Goal: Information Seeking & Learning: Learn about a topic

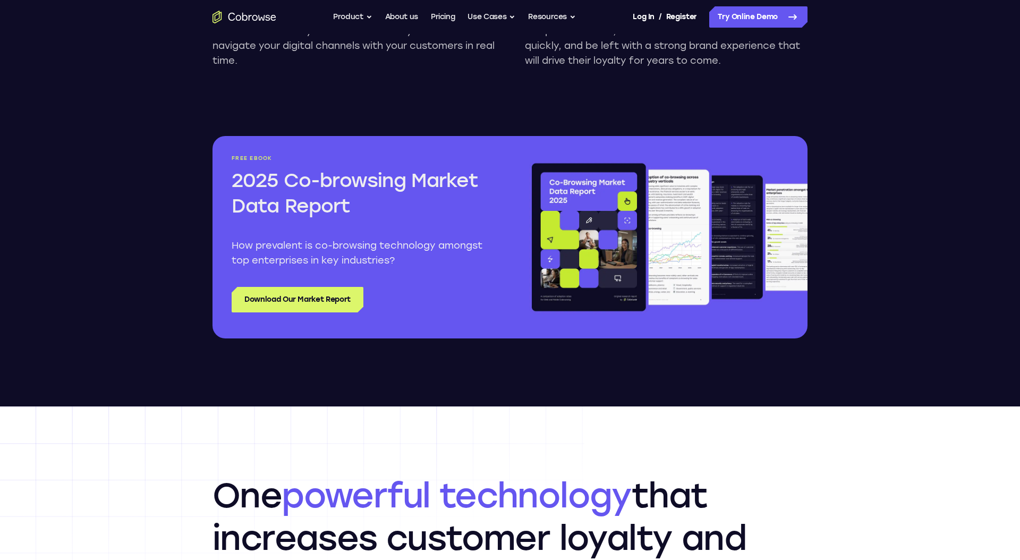
scroll to position [1175, 0]
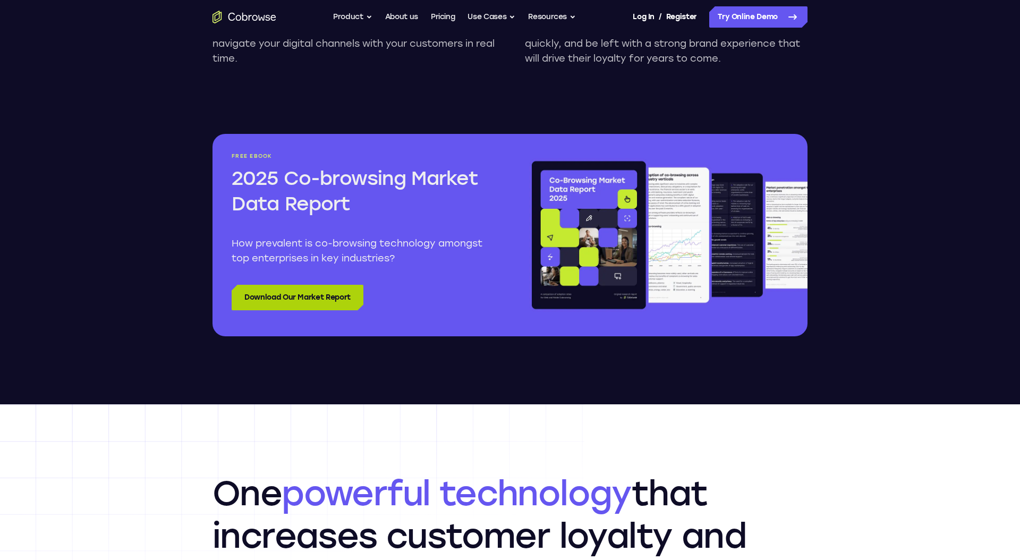
click at [328, 304] on link "Download Our Market Report" at bounding box center [298, 297] width 132 height 25
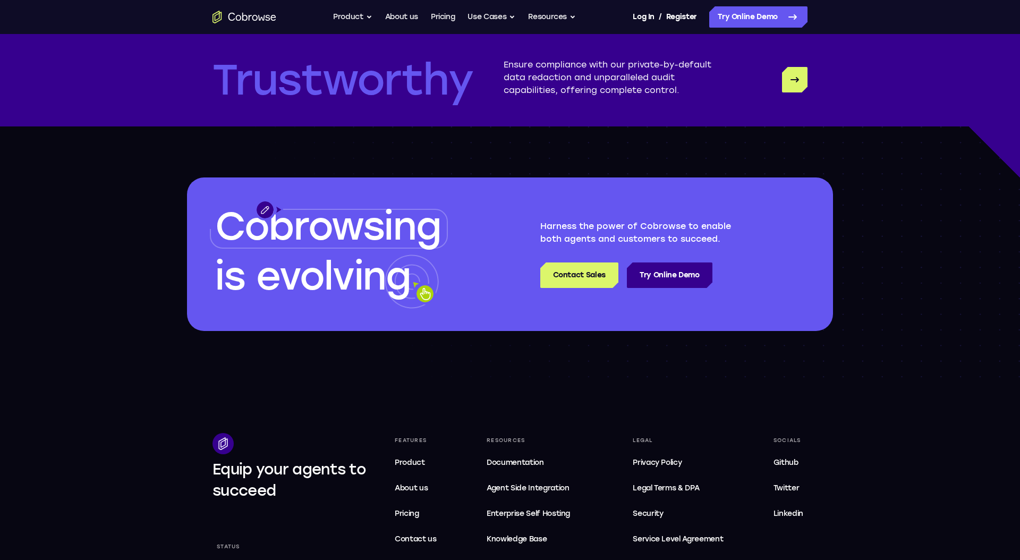
scroll to position [2940, 0]
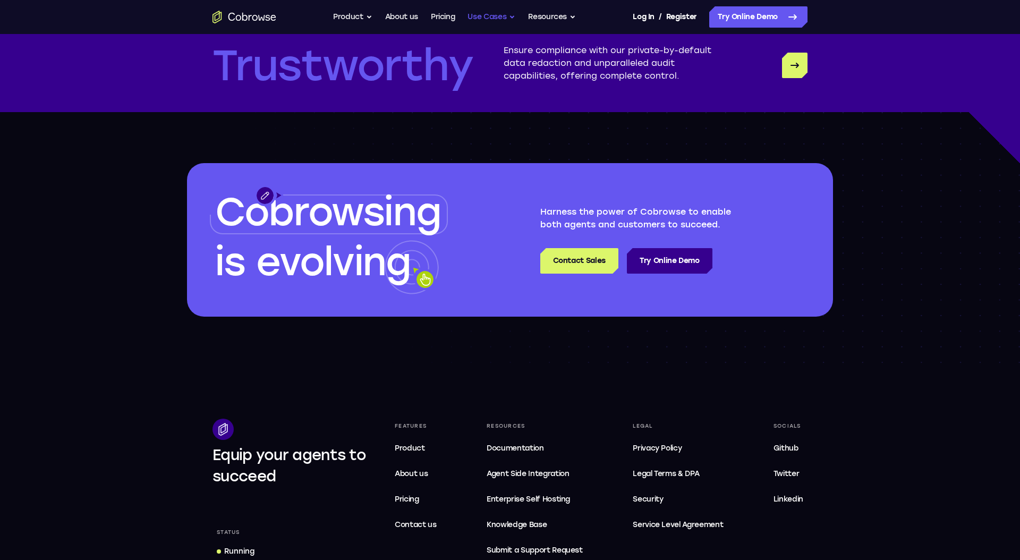
click at [486, 14] on button "Use Cases" at bounding box center [491, 16] width 48 height 21
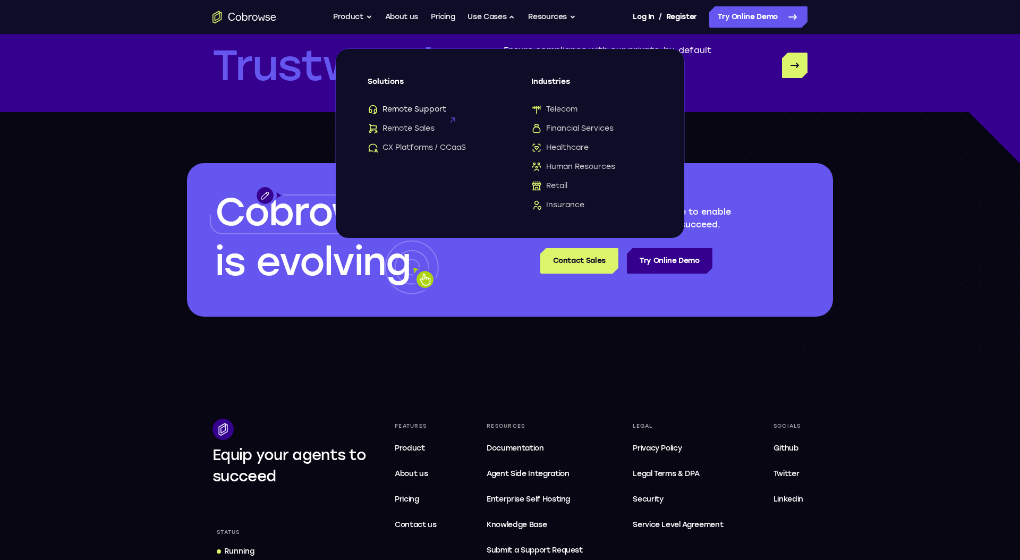
click at [416, 107] on span "Remote Support" at bounding box center [407, 109] width 79 height 11
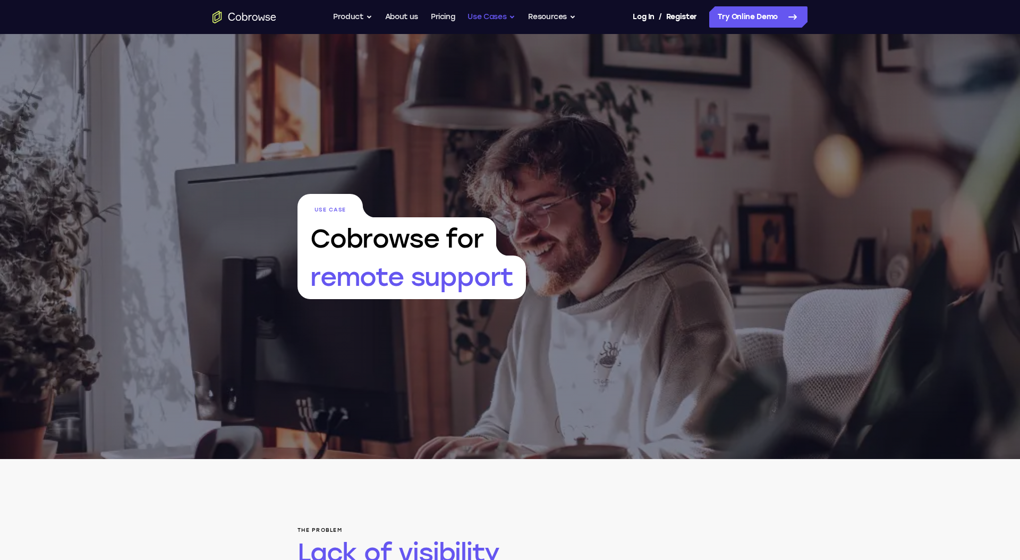
click at [493, 13] on button "Use Cases" at bounding box center [491, 16] width 48 height 21
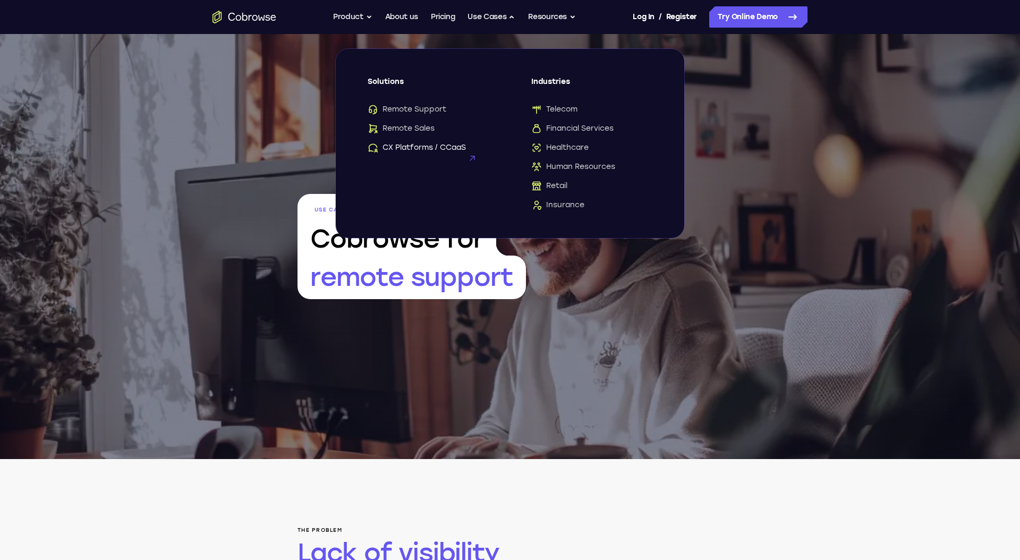
click at [432, 152] on span "CX Platforms / CCaaS" at bounding box center [417, 147] width 98 height 11
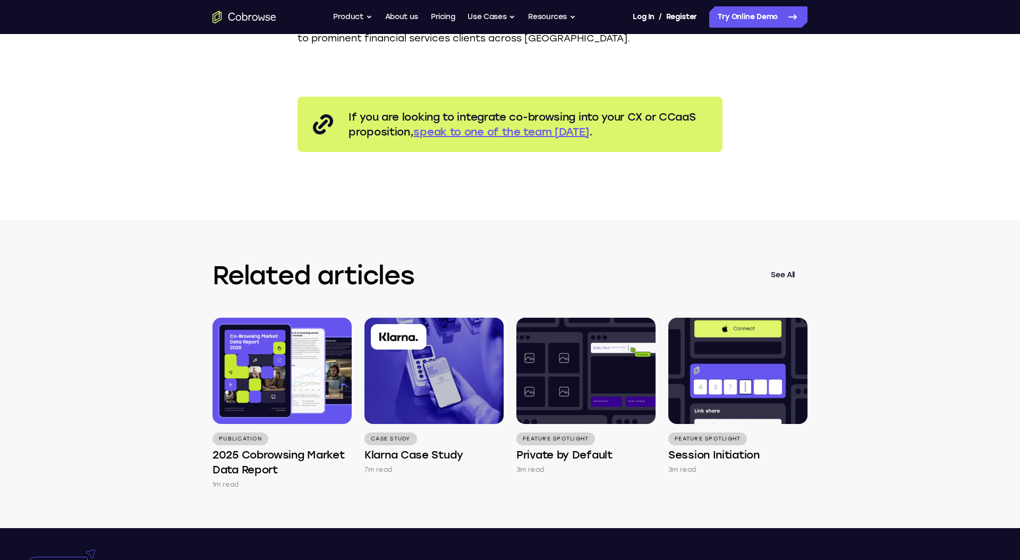
scroll to position [1051, 0]
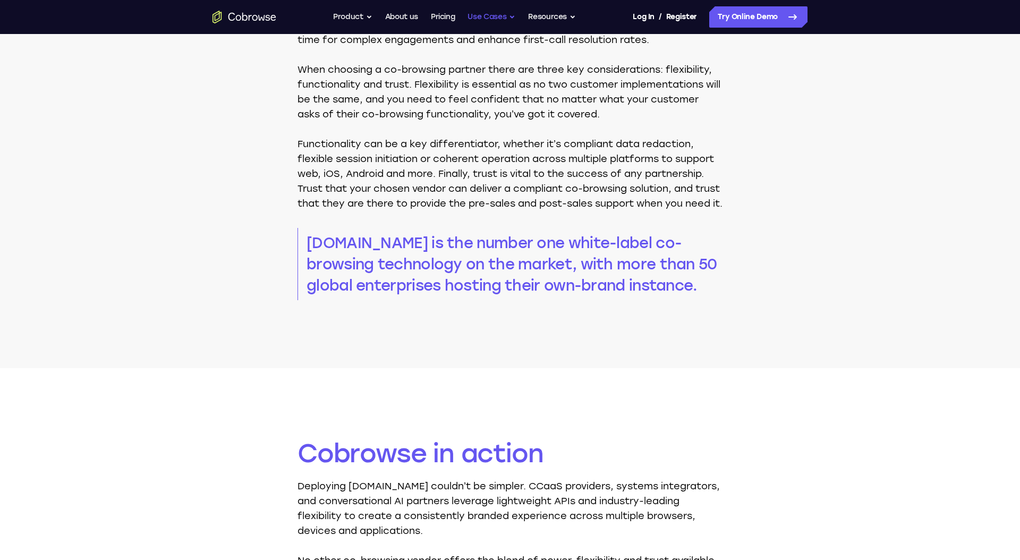
click at [492, 19] on button "Use Cases" at bounding box center [491, 16] width 48 height 21
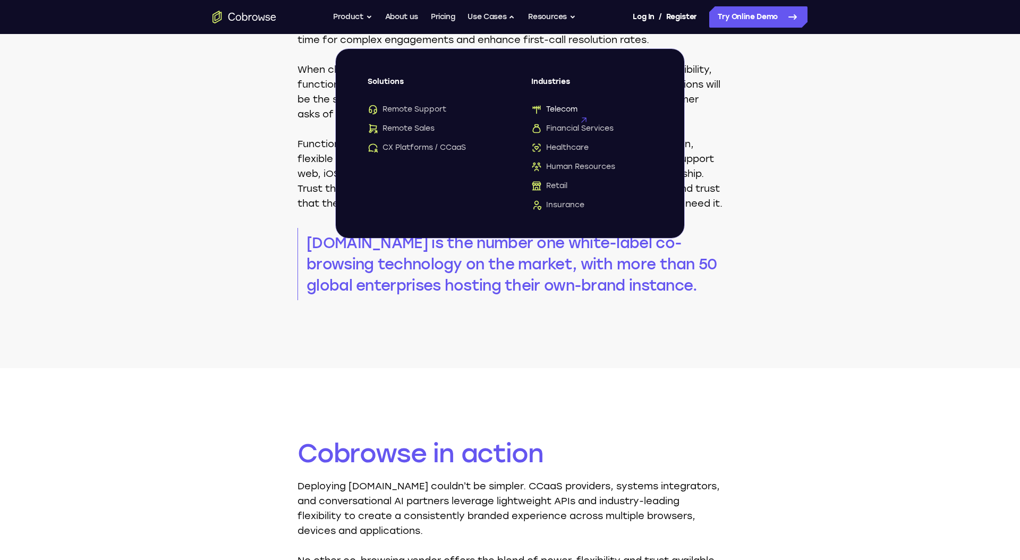
click at [559, 107] on span "Telecom" at bounding box center [554, 109] width 46 height 11
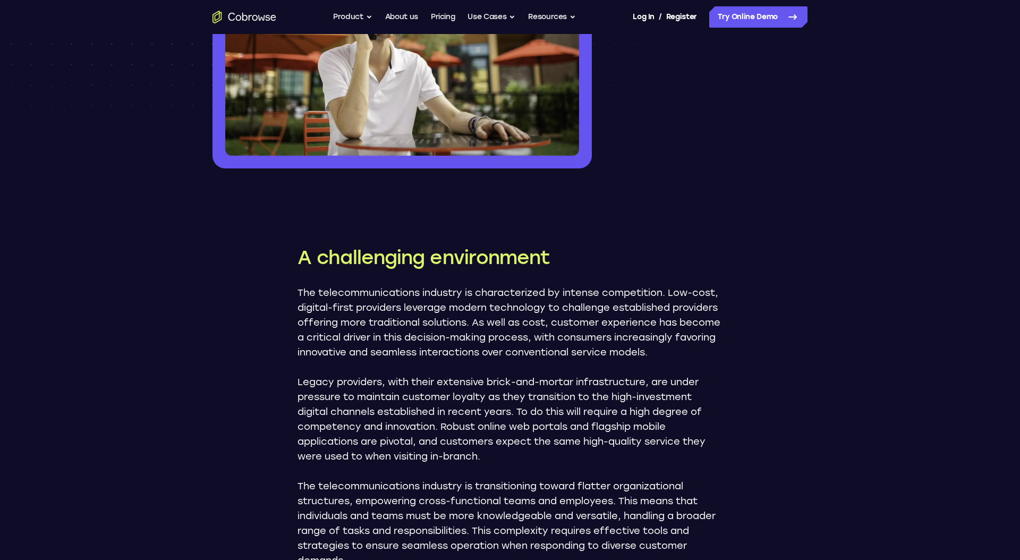
scroll to position [225, 0]
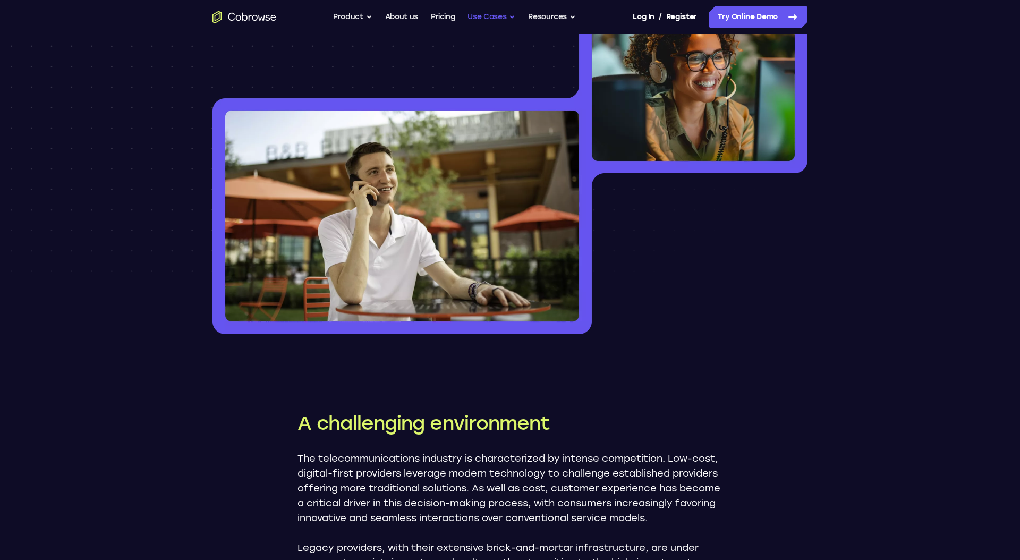
click at [483, 19] on button "Use Cases" at bounding box center [491, 16] width 48 height 21
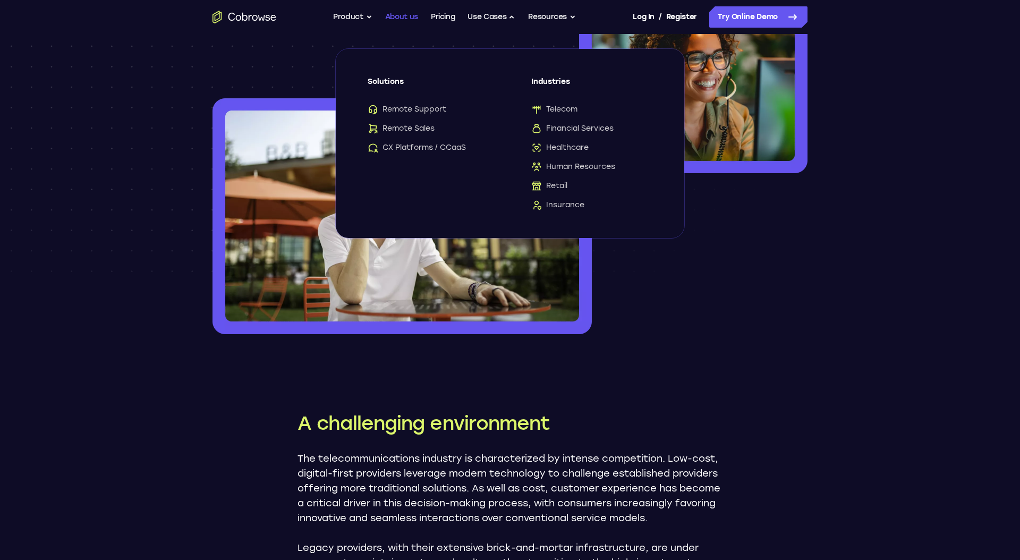
click at [399, 19] on link "About us" at bounding box center [401, 16] width 33 height 21
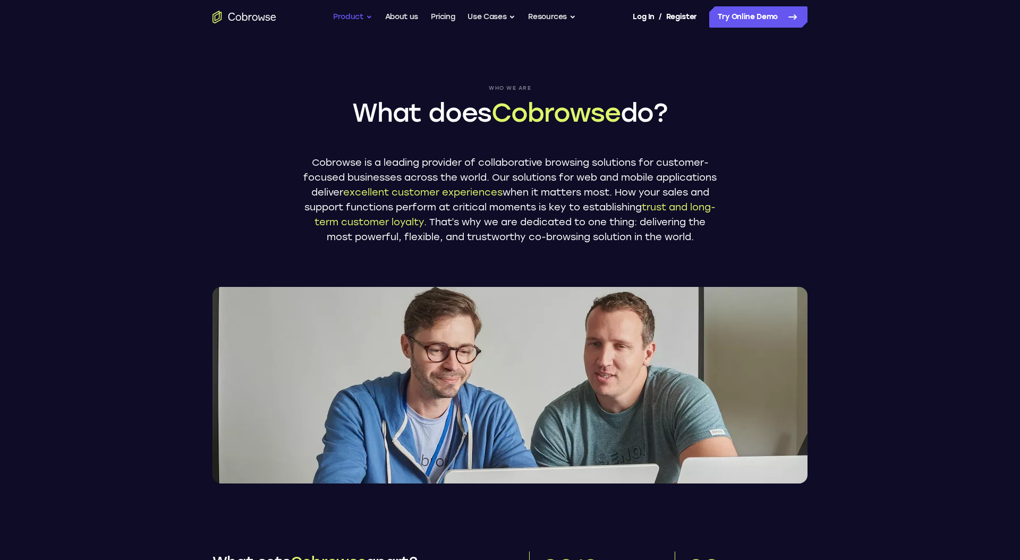
click at [351, 16] on button "Product" at bounding box center [352, 16] width 39 height 21
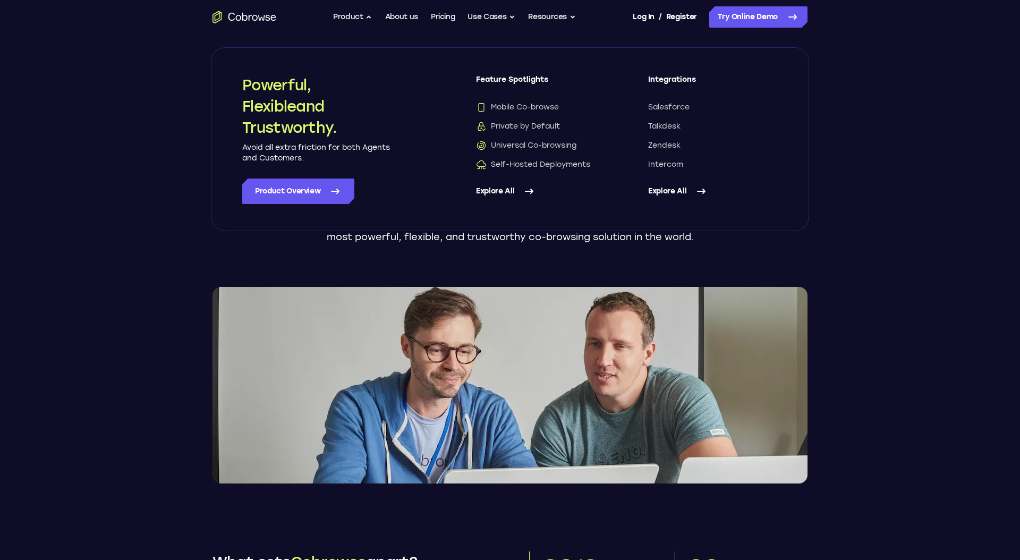
click at [128, 263] on header "Who we are What does Cobrowse do? Cobrowse is a leading provider of collaborati…" at bounding box center [510, 258] width 1020 height 449
